Goal: Task Accomplishment & Management: Complete application form

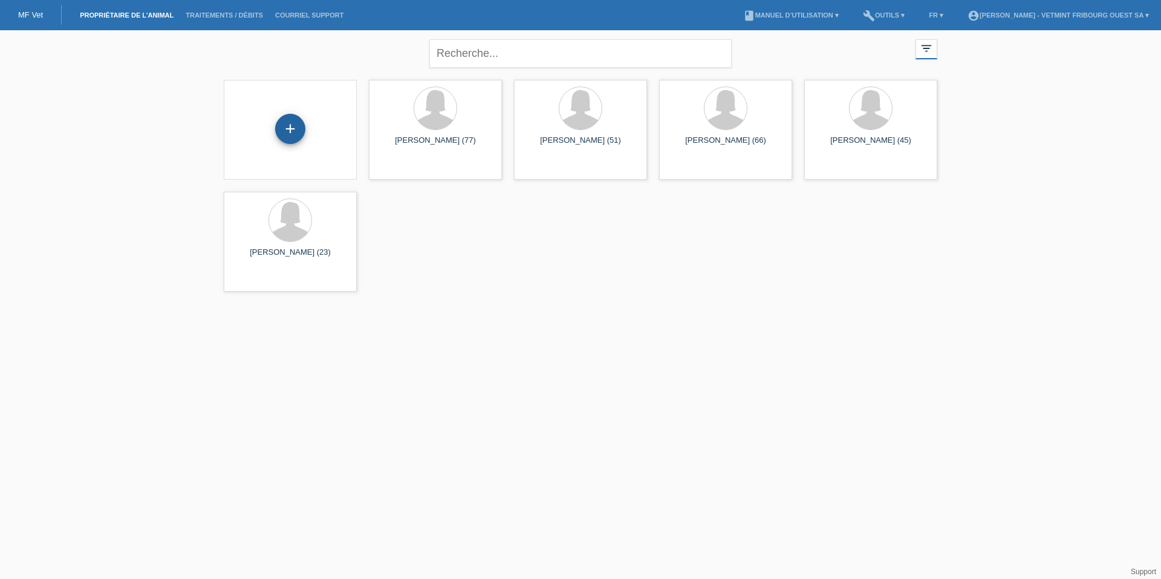
click at [295, 125] on div "+" at bounding box center [290, 129] width 30 height 30
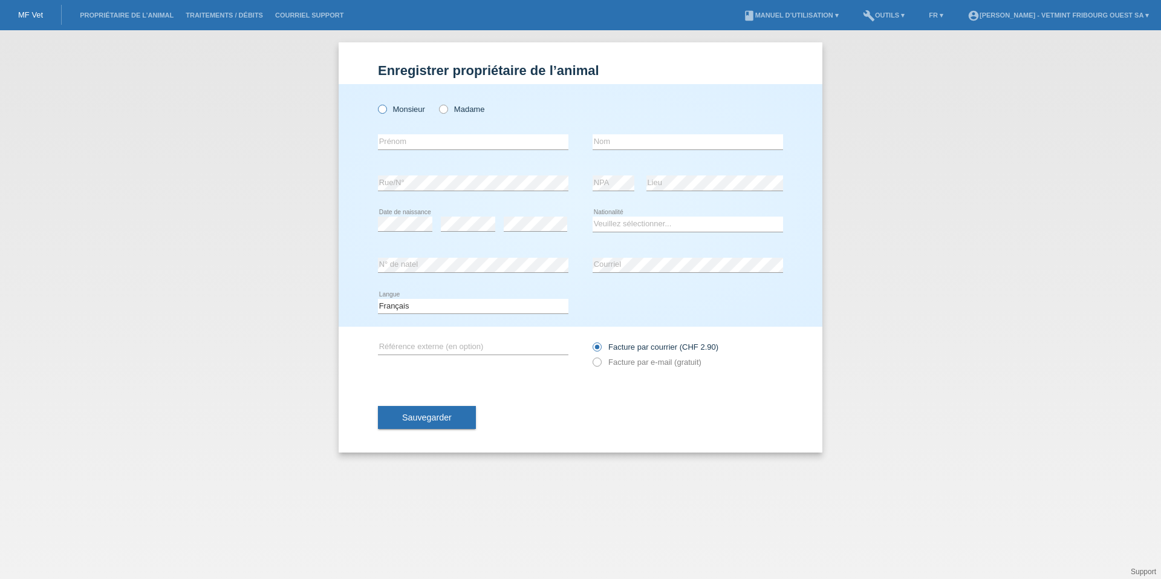
click at [408, 108] on label "Monsieur" at bounding box center [401, 109] width 47 height 9
click at [386, 108] on input "Monsieur" at bounding box center [382, 109] width 8 height 8
radio input "true"
click at [445, 139] on input "text" at bounding box center [473, 141] width 191 height 15
click at [380, 224] on div "Monsieur Madame error Prénom" at bounding box center [581, 205] width 484 height 243
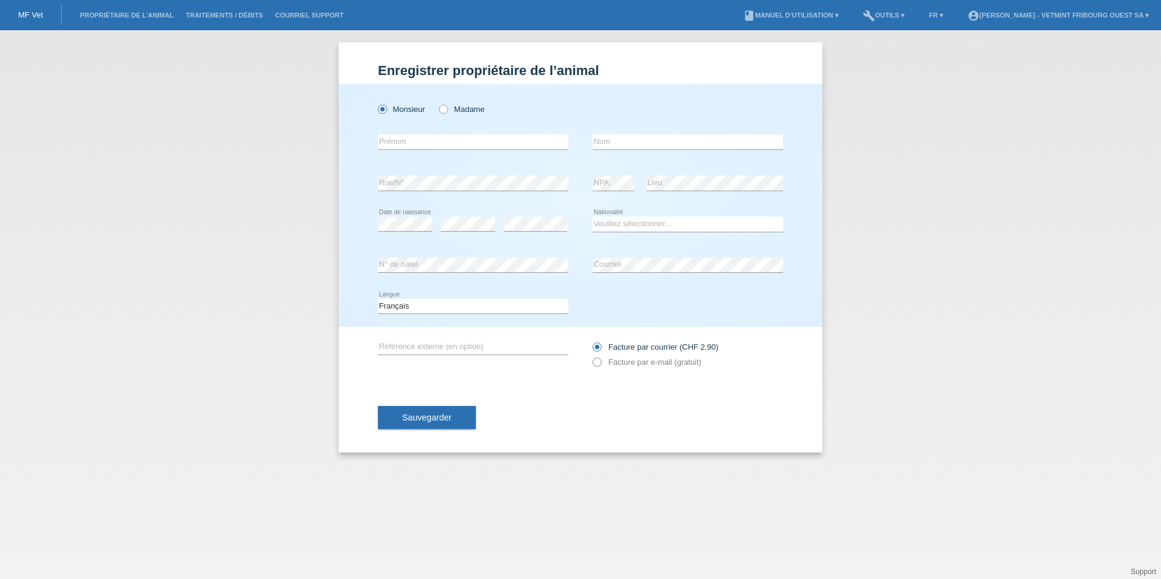
click at [650, 363] on label "Facture par e-mail (gratuit)" at bounding box center [647, 361] width 109 height 9
click at [591, 356] on icon at bounding box center [591, 356] width 0 height 0
click at [497, 305] on select "Deutsch Français Italiano English" at bounding box center [473, 306] width 191 height 15
click at [598, 357] on input "Facture par courrier (CHF 2.90)" at bounding box center [597, 349] width 8 height 15
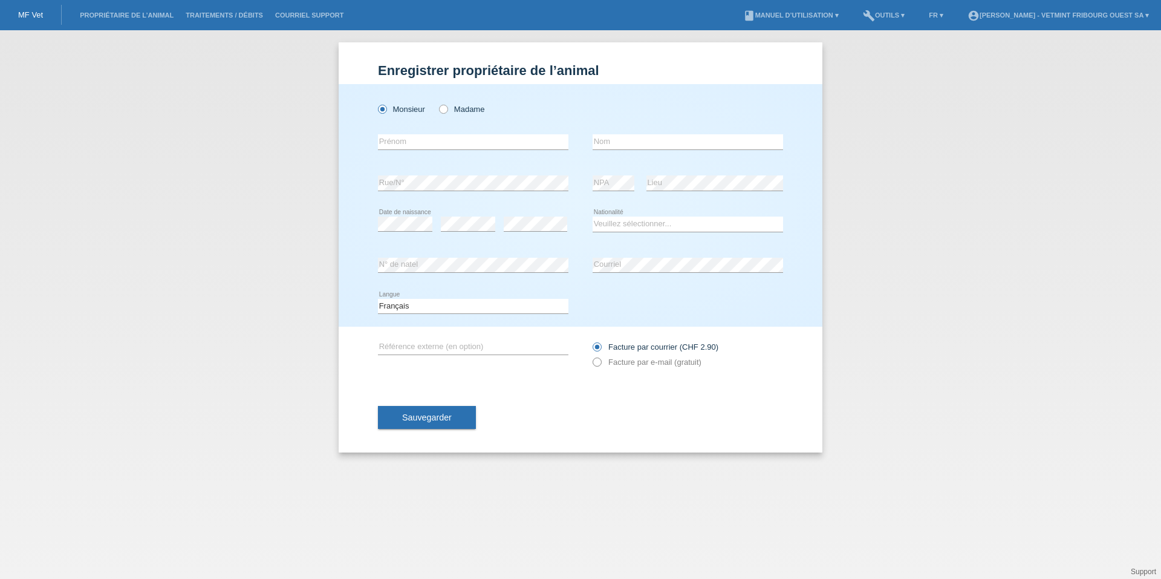
click at [591, 356] on icon at bounding box center [591, 356] width 0 height 0
click at [461, 143] on input "text" at bounding box center [473, 141] width 191 height 15
click at [429, 142] on input "text" at bounding box center [473, 141] width 191 height 15
click at [514, 141] on input "text" at bounding box center [473, 141] width 191 height 15
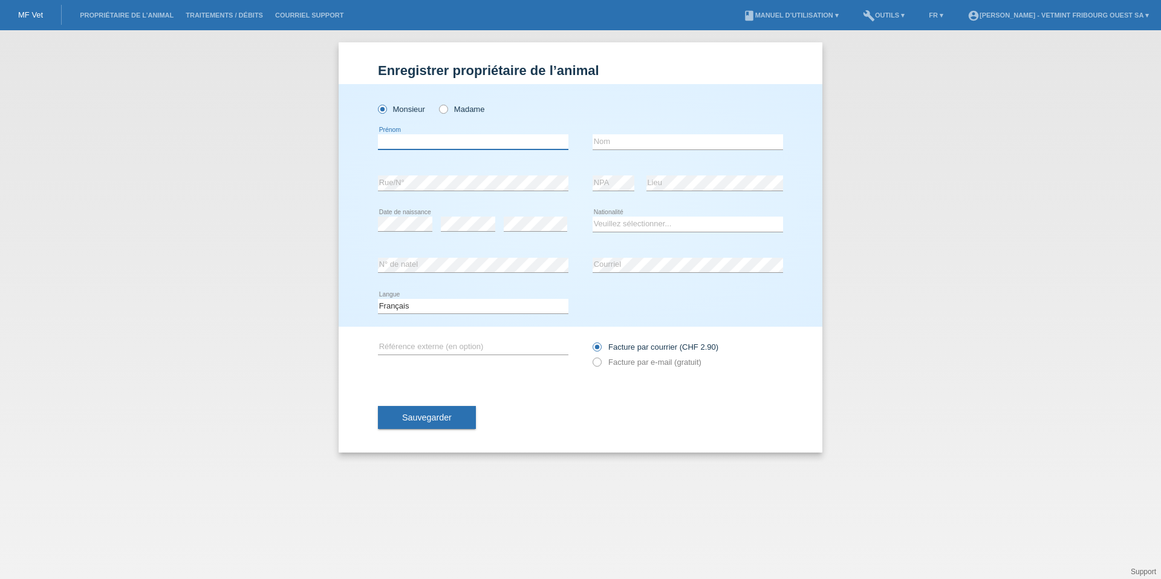
click at [398, 142] on input "text" at bounding box center [473, 141] width 191 height 15
click at [417, 137] on input "text" at bounding box center [473, 141] width 191 height 15
click at [462, 110] on label "Madame" at bounding box center [461, 109] width 45 height 9
click at [447, 110] on input "Madame" at bounding box center [443, 109] width 8 height 8
radio input "true"
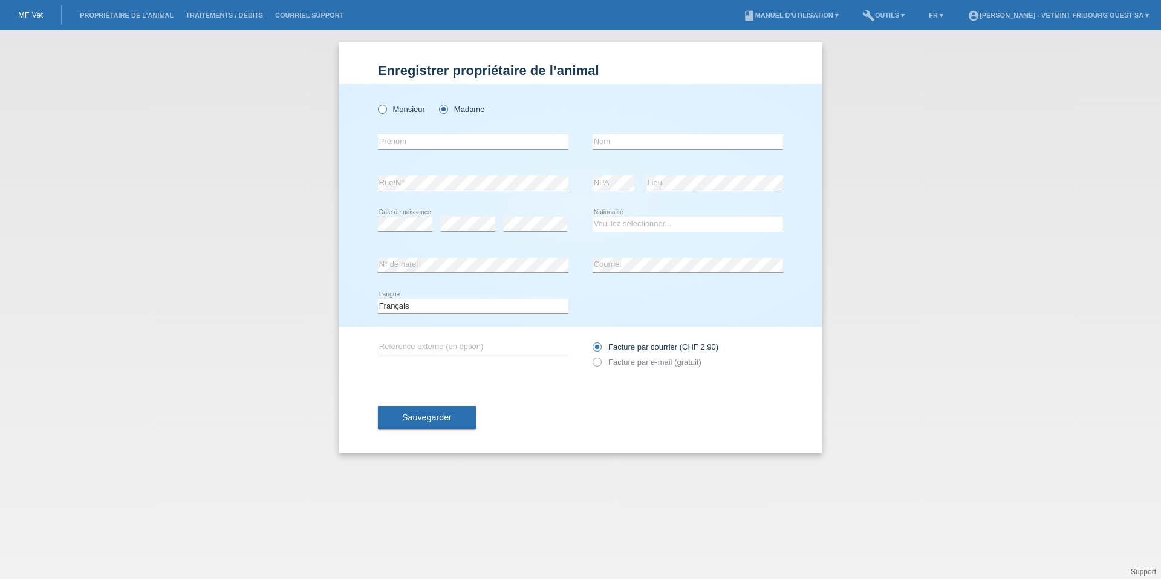
click at [403, 112] on label "Monsieur" at bounding box center [401, 109] width 47 height 9
click at [386, 112] on input "Monsieur" at bounding box center [382, 109] width 8 height 8
radio input "true"
click at [435, 136] on input "text" at bounding box center [473, 141] width 191 height 15
click at [460, 113] on label "Madame" at bounding box center [461, 109] width 45 height 9
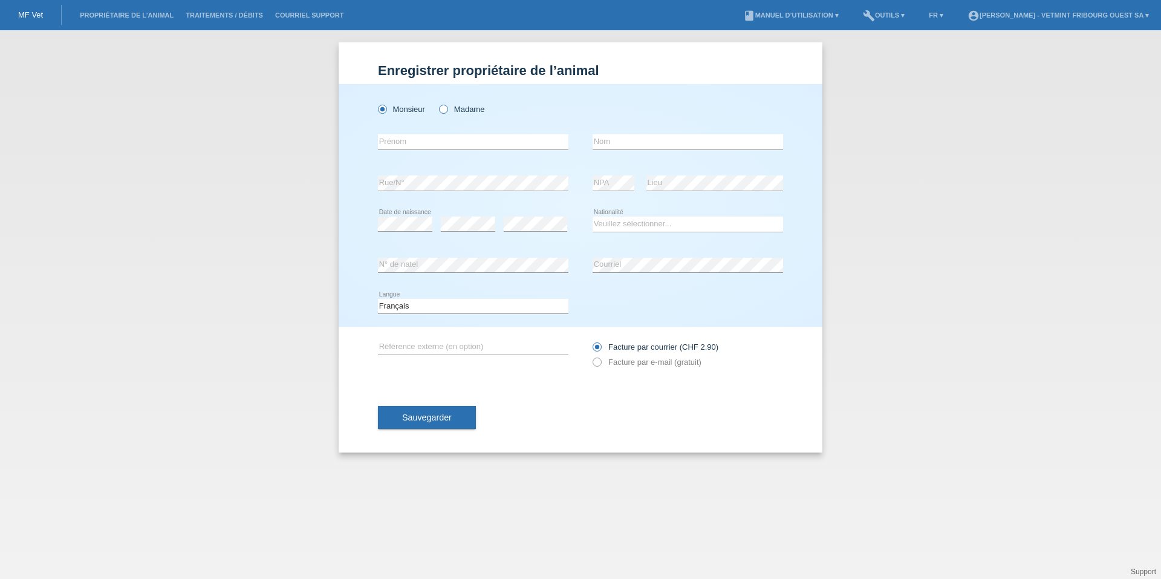
click at [447, 112] on input "Madame" at bounding box center [443, 109] width 8 height 8
radio input "true"
click at [409, 111] on label "Monsieur" at bounding box center [401, 109] width 47 height 9
click at [386, 111] on input "Monsieur" at bounding box center [382, 109] width 8 height 8
radio input "true"
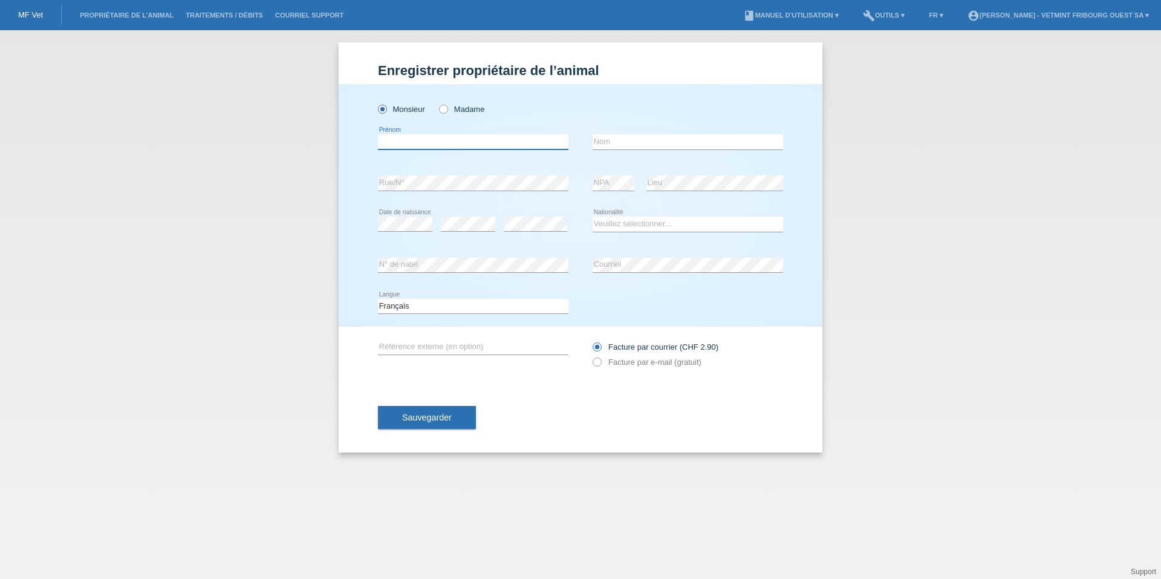
click at [409, 145] on input "text" at bounding box center [473, 141] width 191 height 15
drag, startPoint x: 627, startPoint y: 142, endPoint x: 526, endPoint y: 138, distance: 101.1
click at [621, 142] on input "text" at bounding box center [688, 141] width 191 height 15
click at [453, 143] on input "text" at bounding box center [473, 141] width 191 height 15
type input "Jose-Antonio"
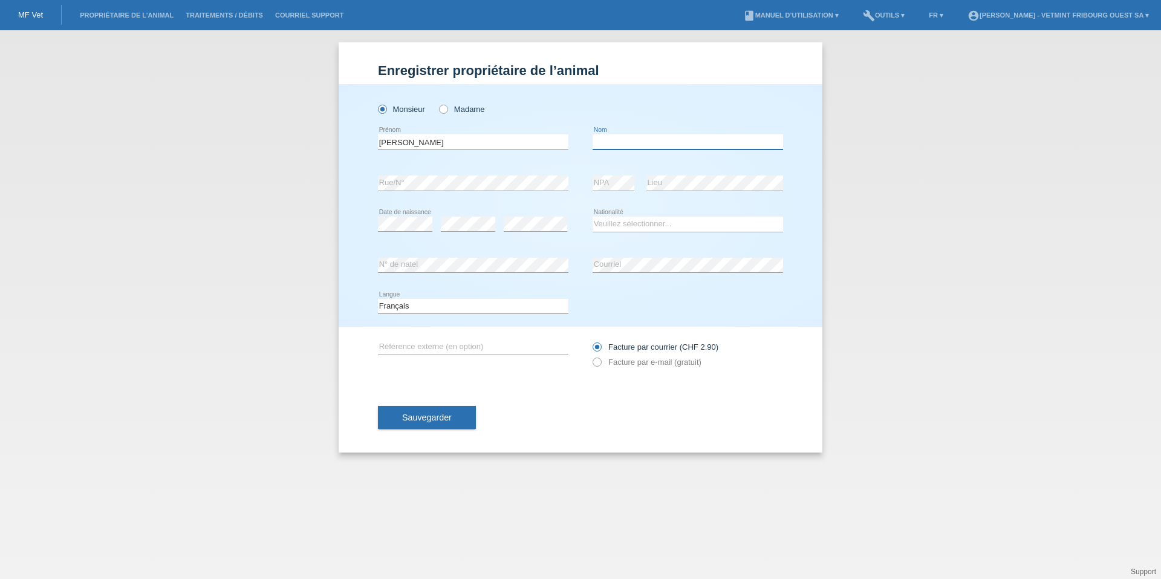
click at [629, 145] on input "text" at bounding box center [688, 141] width 191 height 15
type input "Leon"
click at [663, 225] on select "Veuillez sélectionner... Suisse Allemagne Autriche Liechtenstein ------------ A…" at bounding box center [688, 224] width 191 height 15
click at [438, 140] on input "Jose-Antonio" at bounding box center [473, 141] width 191 height 15
drag, startPoint x: 466, startPoint y: 141, endPoint x: 312, endPoint y: 140, distance: 154.2
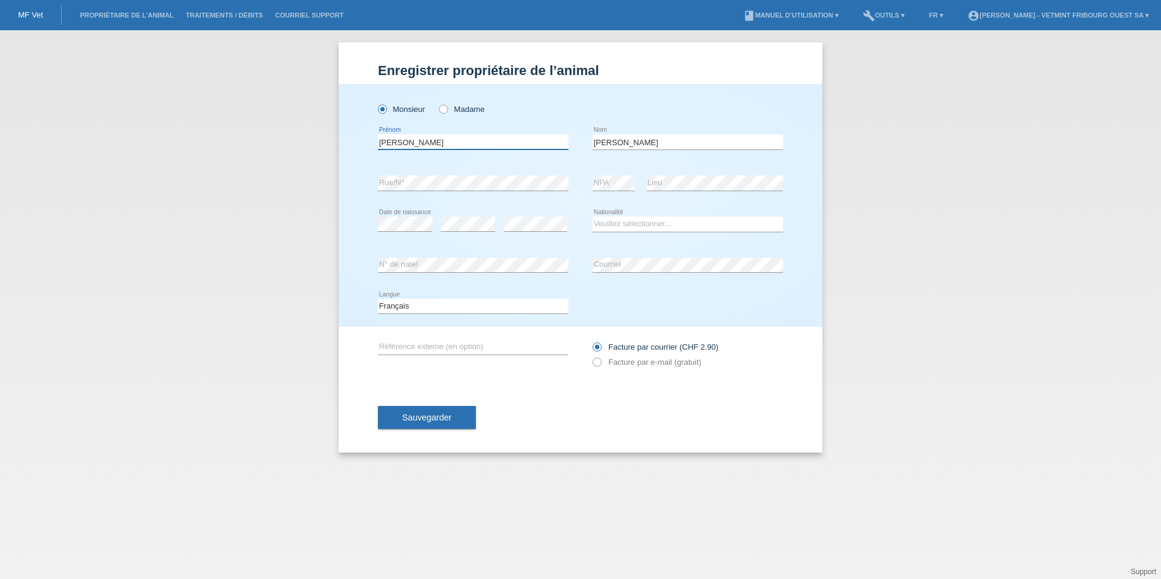
click at [312, 140] on div "Enregistrer propriétaire de l’animal Enregistrer propriétaire de l’animal Enreg…" at bounding box center [580, 304] width 1161 height 549
click at [632, 222] on select "Veuillez sélectionner... Suisse Allemagne Autriche Liechtenstein ------------ A…" at bounding box center [688, 224] width 191 height 15
select select "CH"
click at [593, 217] on select "Veuillez sélectionner... Suisse Allemagne Autriche Liechtenstein ------------ A…" at bounding box center [688, 224] width 191 height 15
click at [655, 362] on label "Facture par e-mail (gratuit)" at bounding box center [647, 361] width 109 height 9
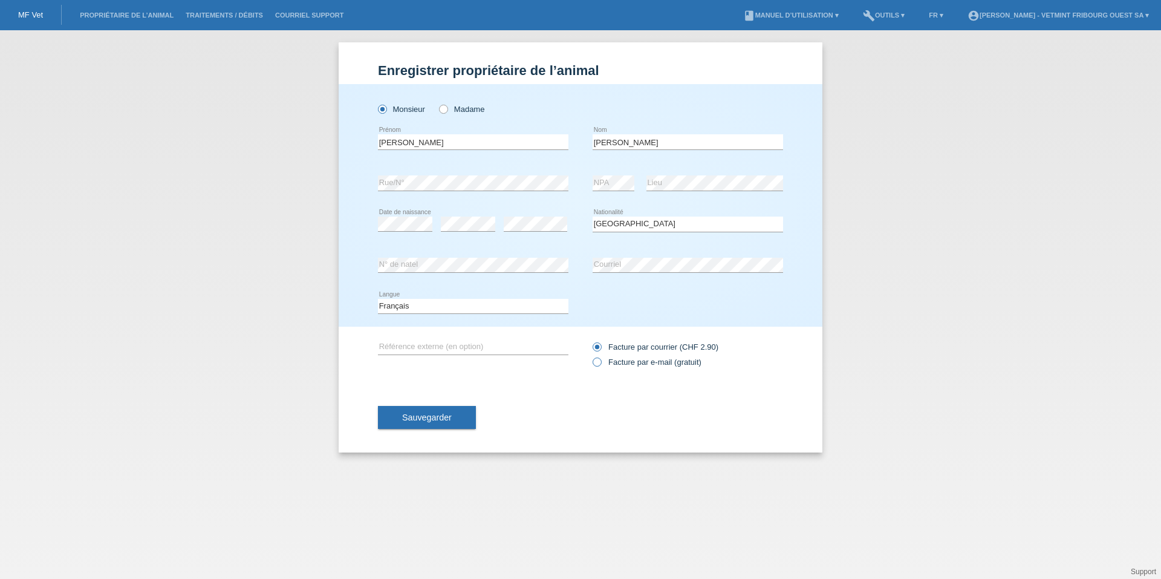
click at [601, 362] on input "Facture par e-mail (gratuit)" at bounding box center [597, 364] width 8 height 15
radio input "true"
click at [415, 422] on span "Sauvegarder" at bounding box center [427, 417] width 50 height 10
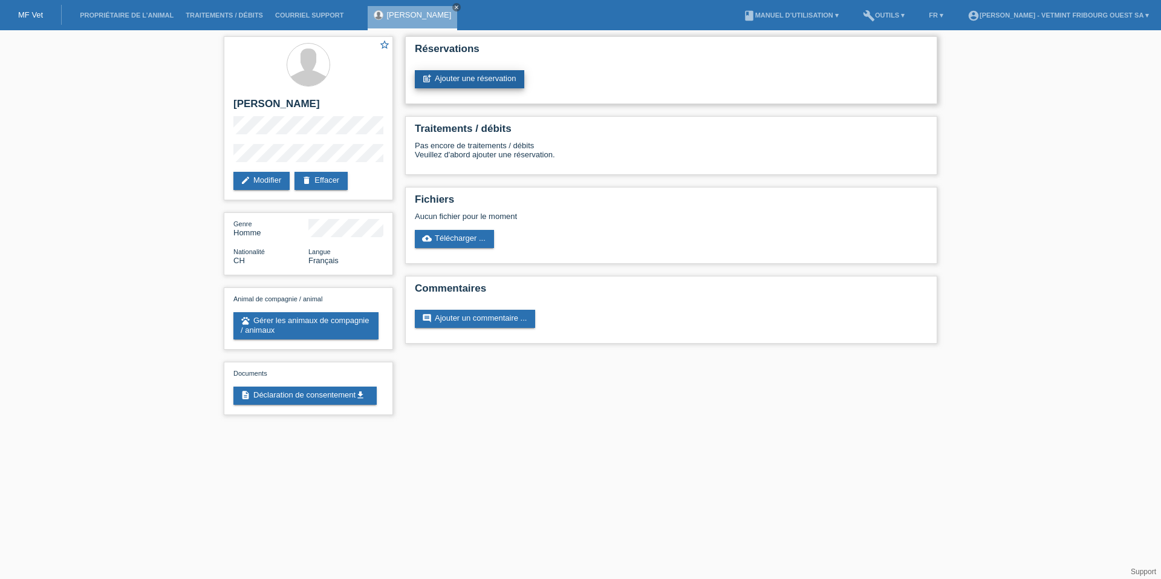
click at [464, 81] on link "post_add Ajouter une réservation" at bounding box center [469, 79] width 109 height 18
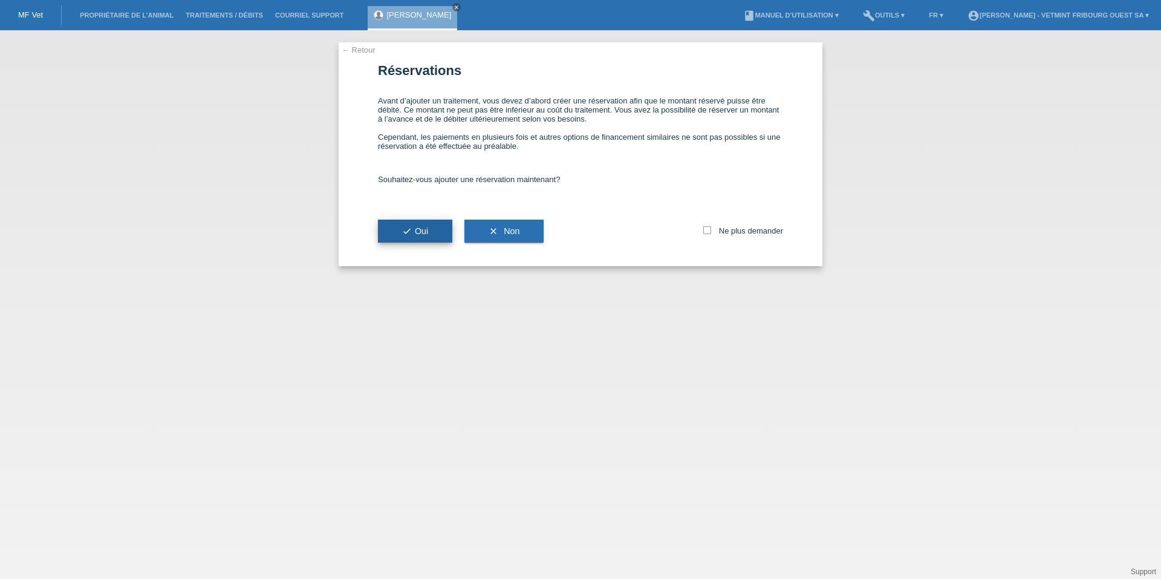
click at [420, 227] on span "check Oui" at bounding box center [415, 231] width 26 height 10
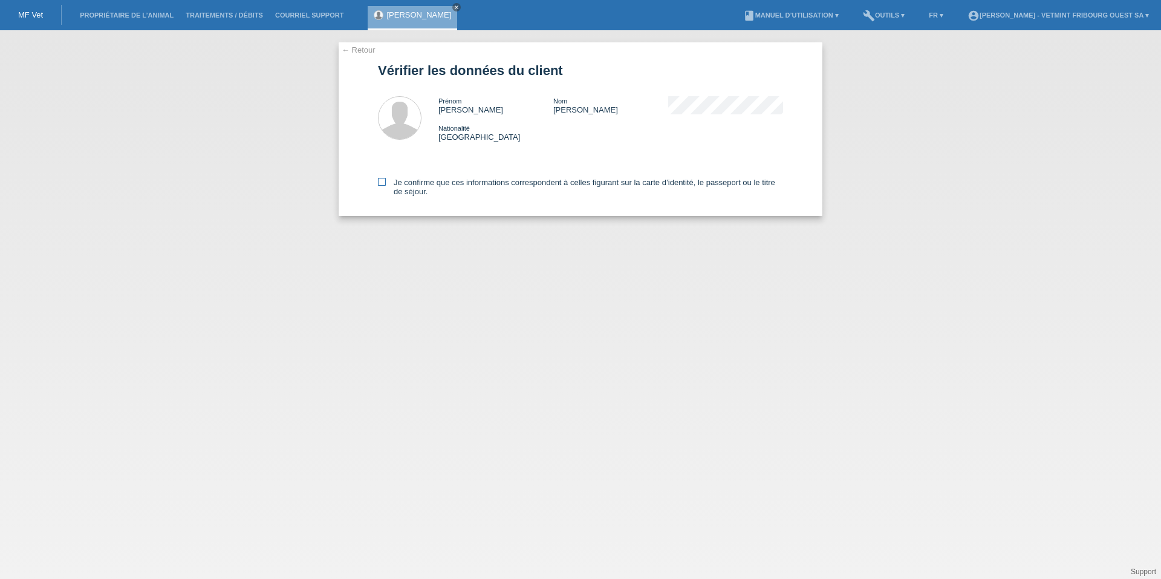
click at [432, 184] on label "Je confirme que ces informations correspondent à celles figurant sur la carte d…" at bounding box center [580, 187] width 405 height 18
click at [386, 184] on input "Je confirme que ces informations correspondent à celles figurant sur la carte d…" at bounding box center [382, 182] width 8 height 8
checkbox input "true"
click at [381, 181] on icon at bounding box center [382, 182] width 8 height 8
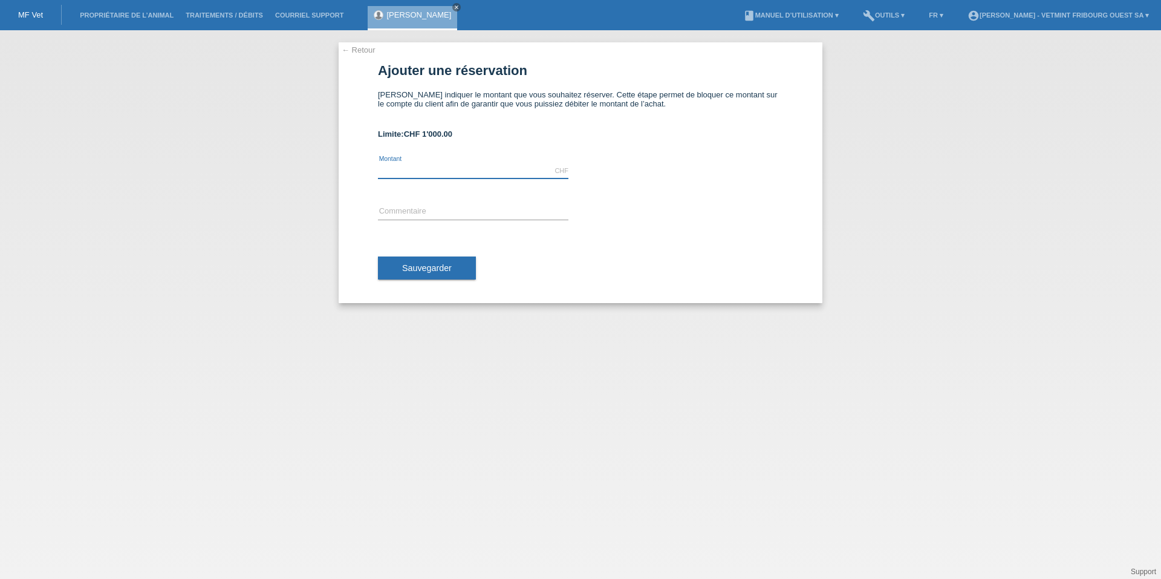
click at [455, 176] on input "text" at bounding box center [473, 170] width 191 height 15
type input "900.00"
click at [435, 269] on span "Sauvegarder" at bounding box center [427, 268] width 50 height 10
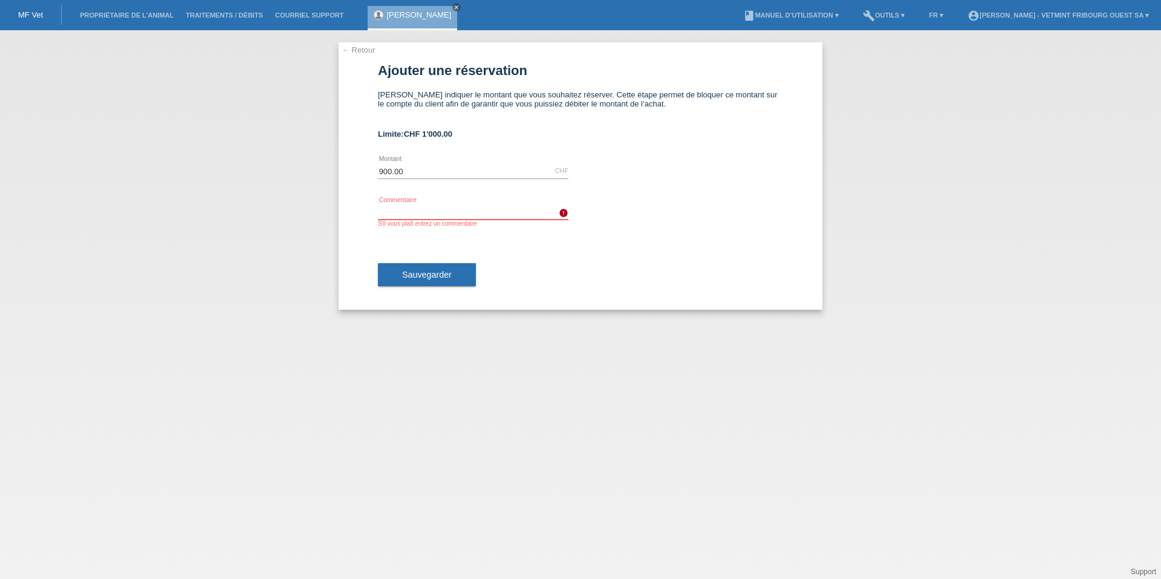
click at [498, 211] on input "text" at bounding box center [473, 211] width 191 height 15
type input "Facture [PERSON_NAME] 2098"
click at [443, 264] on button "Sauvegarder" at bounding box center [427, 274] width 98 height 23
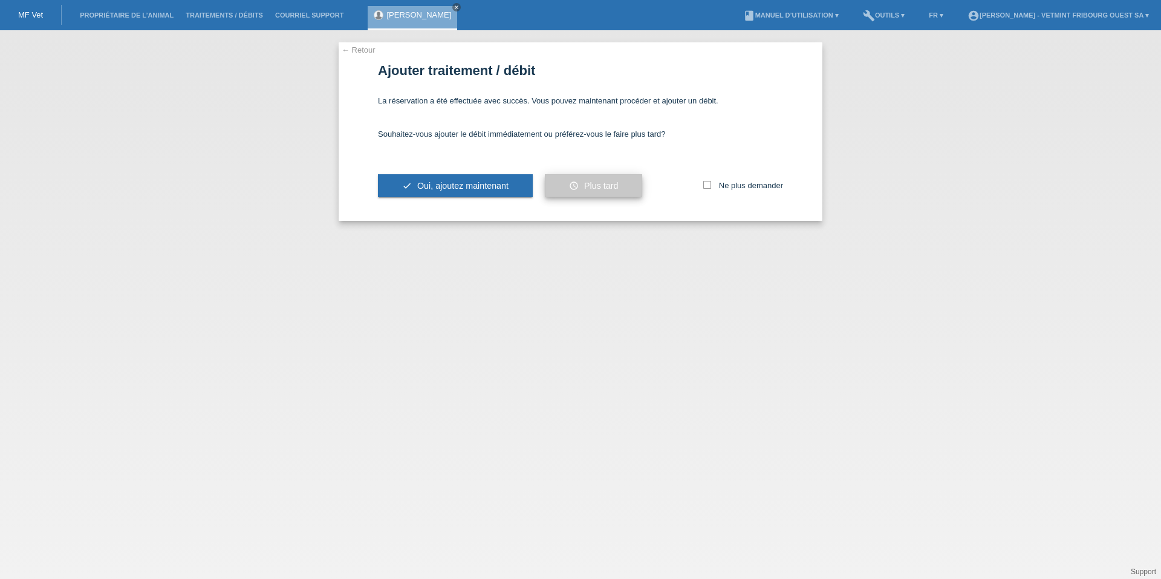
click at [576, 183] on button "schedule Plus tard" at bounding box center [593, 185] width 97 height 23
